Goal: Transaction & Acquisition: Book appointment/travel/reservation

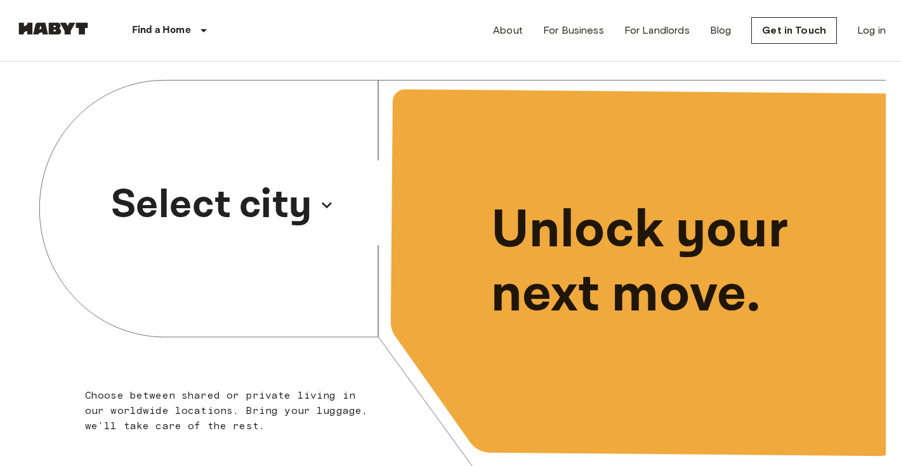
click at [287, 204] on p "Select city" at bounding box center [211, 204] width 201 height 61
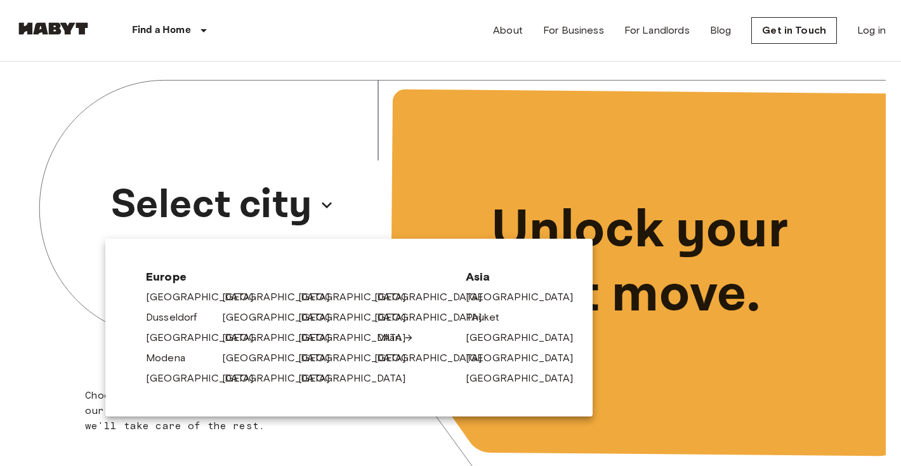
click at [382, 335] on link "Milan" at bounding box center [395, 337] width 37 height 15
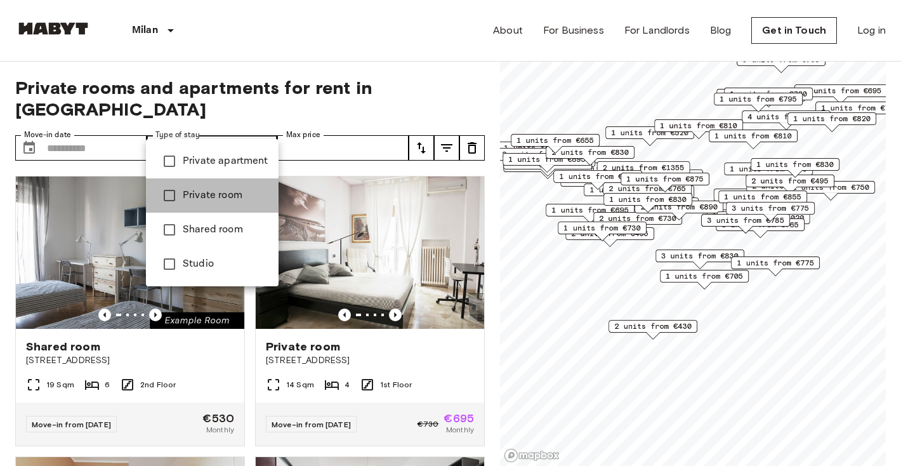
click at [212, 189] on span "Private room" at bounding box center [226, 195] width 86 height 15
type input "**********"
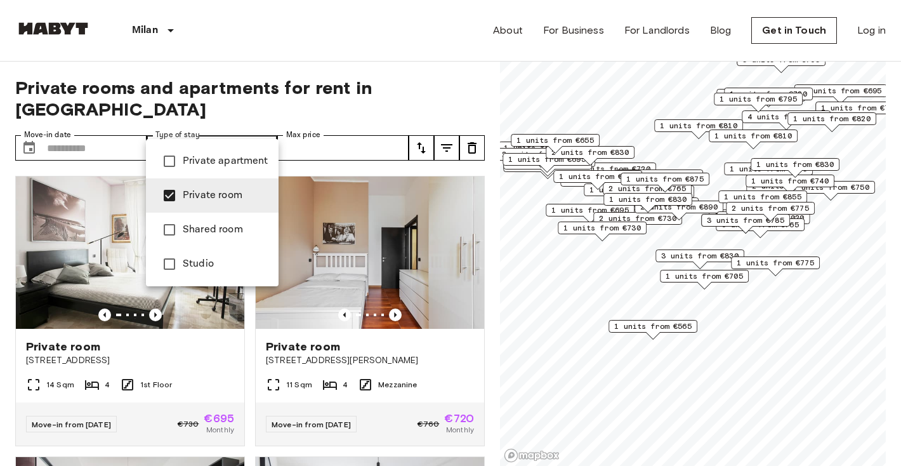
click at [294, 48] on div at bounding box center [450, 233] width 901 height 466
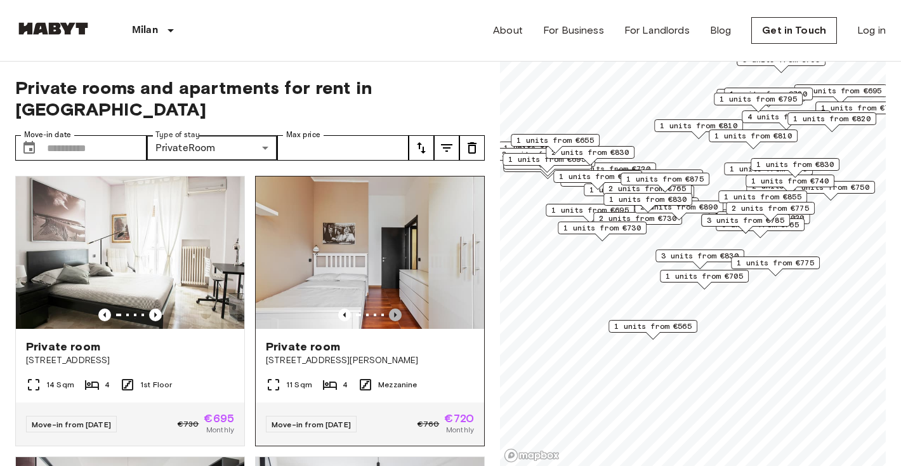
click at [393, 308] on icon "Previous image" at bounding box center [395, 314] width 13 height 13
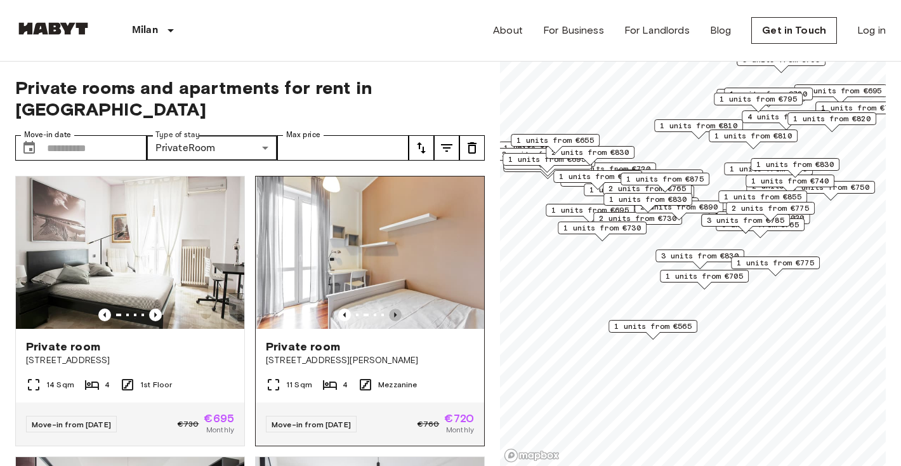
click at [393, 308] on icon "Previous image" at bounding box center [395, 314] width 13 height 13
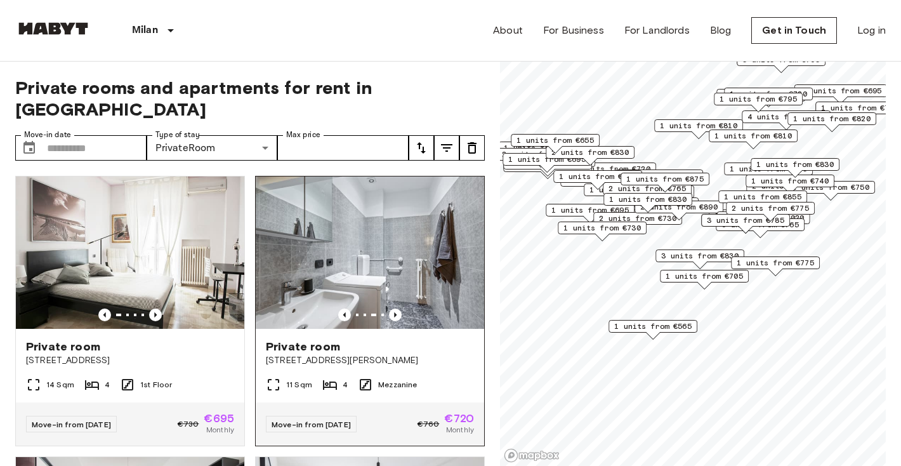
click at [306, 354] on span "[STREET_ADDRESS][PERSON_NAME]" at bounding box center [370, 360] width 208 height 13
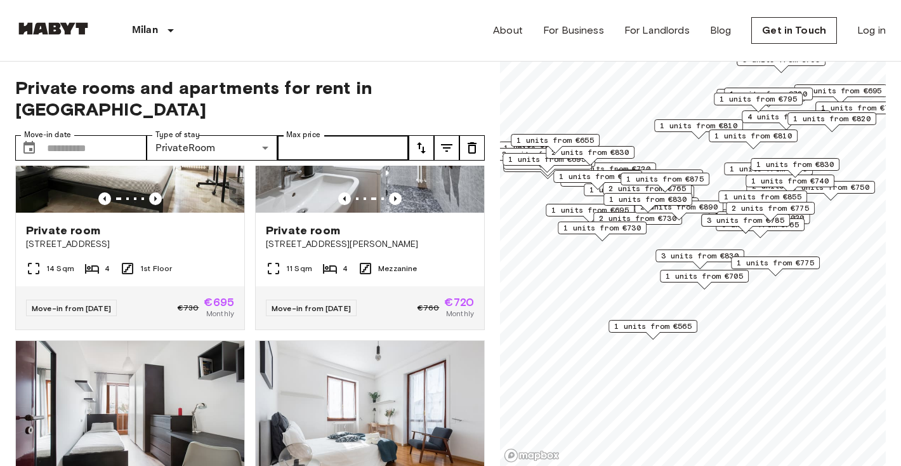
click at [294, 129] on label "Max price" at bounding box center [303, 134] width 34 height 11
click at [294, 135] on input "Max price" at bounding box center [342, 147] width 131 height 25
click at [127, 135] on input "Move-in date" at bounding box center [97, 147] width 100 height 25
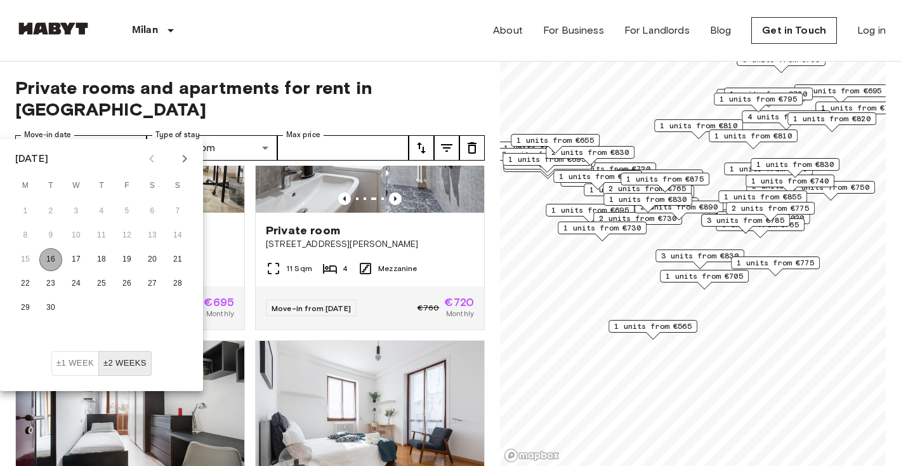
click at [47, 260] on button "16" at bounding box center [50, 259] width 23 height 23
type input "**********"
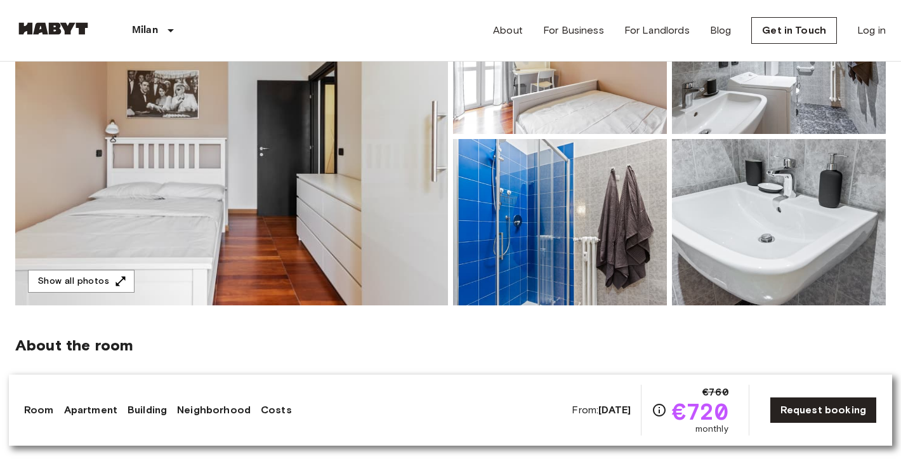
scroll to position [127, 0]
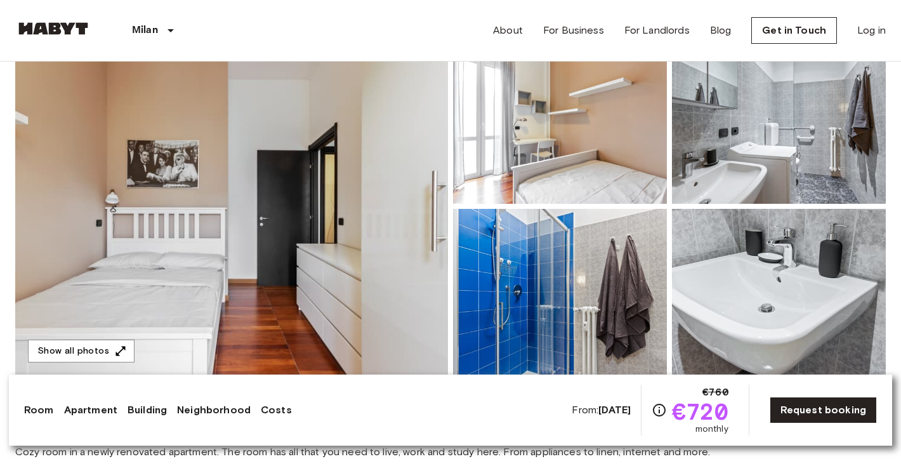
click at [301, 180] on img at bounding box center [231, 206] width 433 height 338
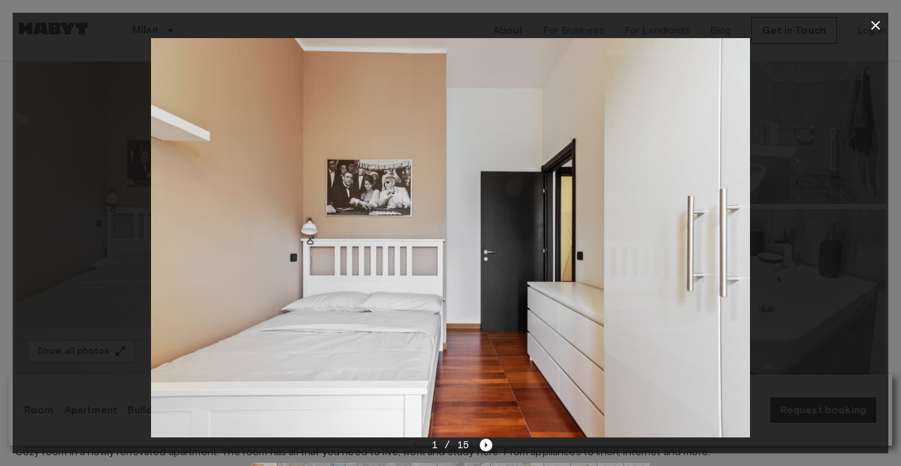
click at [301, 180] on img at bounding box center [450, 237] width 599 height 399
